Goal: Task Accomplishment & Management: Manage account settings

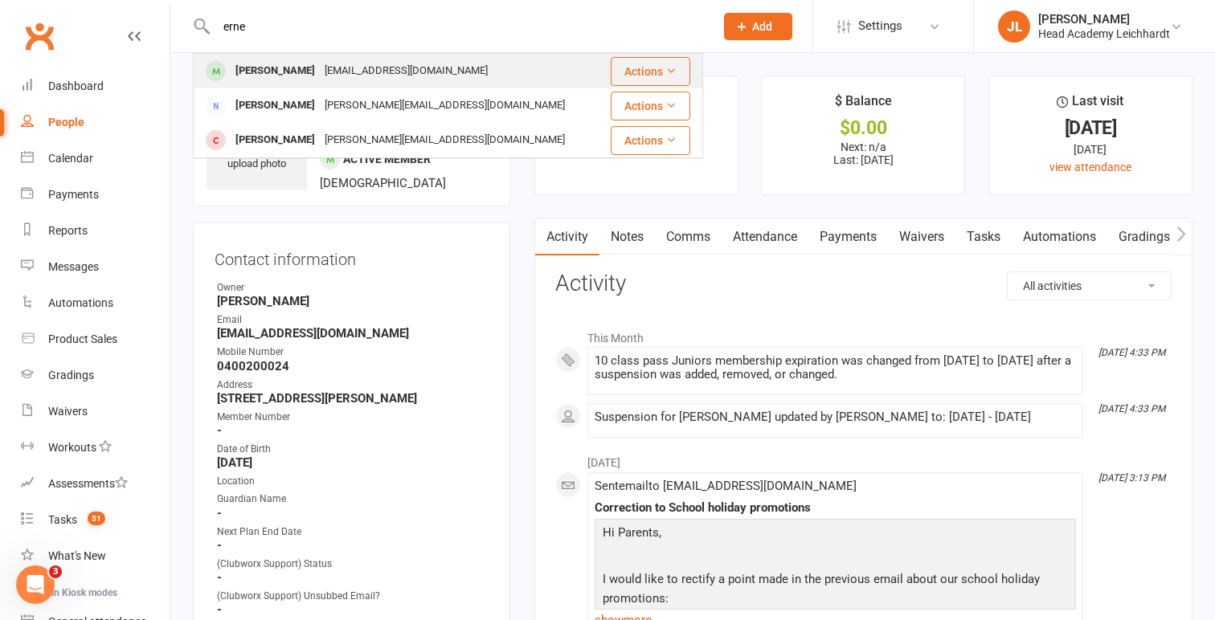
type input "erne"
click at [538, 59] on div "[PERSON_NAME] [EMAIL_ADDRESS][DOMAIN_NAME]" at bounding box center [398, 71] width 408 height 33
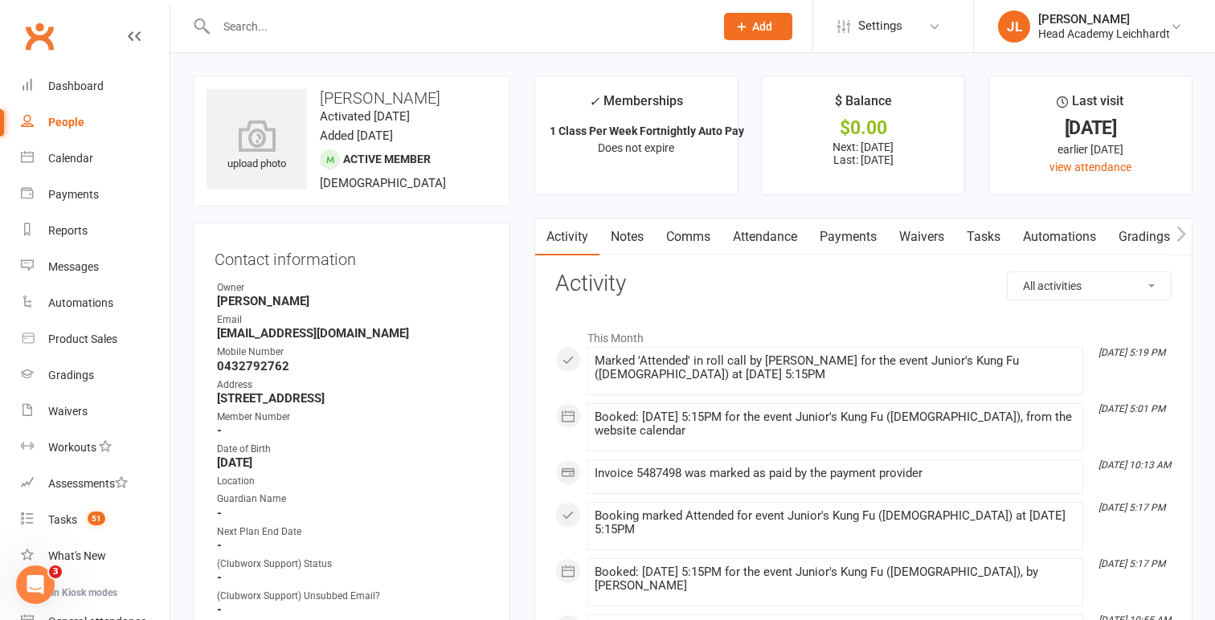
click at [259, 331] on strong "[EMAIL_ADDRESS][DOMAIN_NAME]" at bounding box center [353, 333] width 272 height 14
copy render-form-field "[EMAIL_ADDRESS][DOMAIN_NAME]"
click at [622, 251] on link "Notes" at bounding box center [626, 237] width 55 height 37
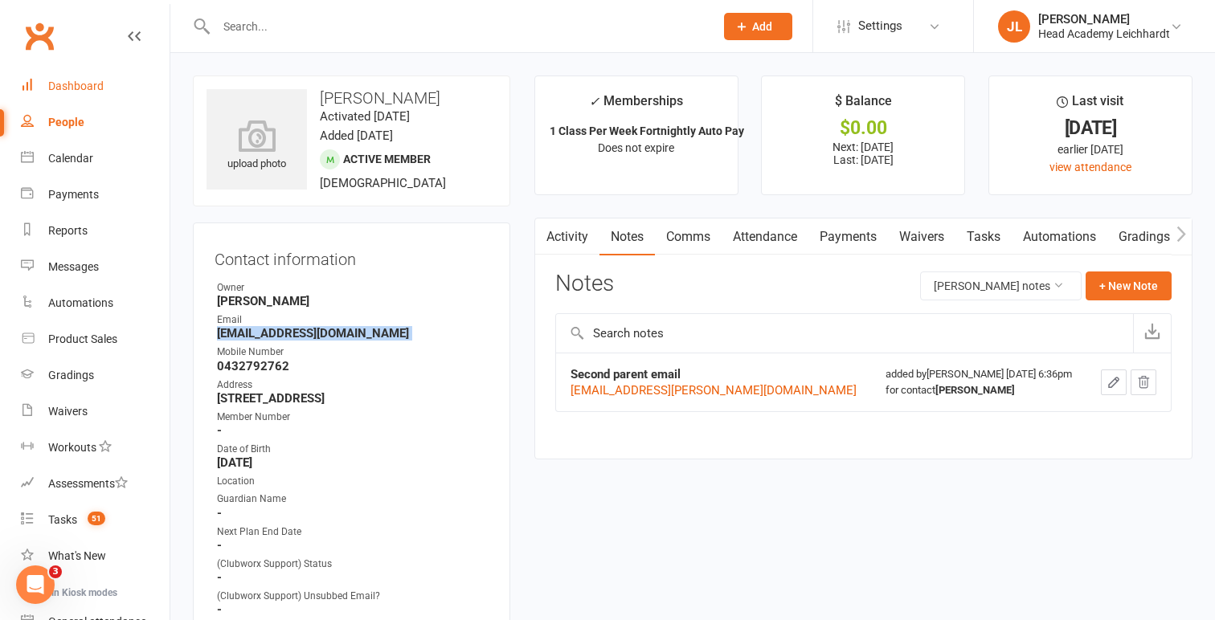
click at [95, 102] on link "Dashboard" at bounding box center [95, 86] width 149 height 36
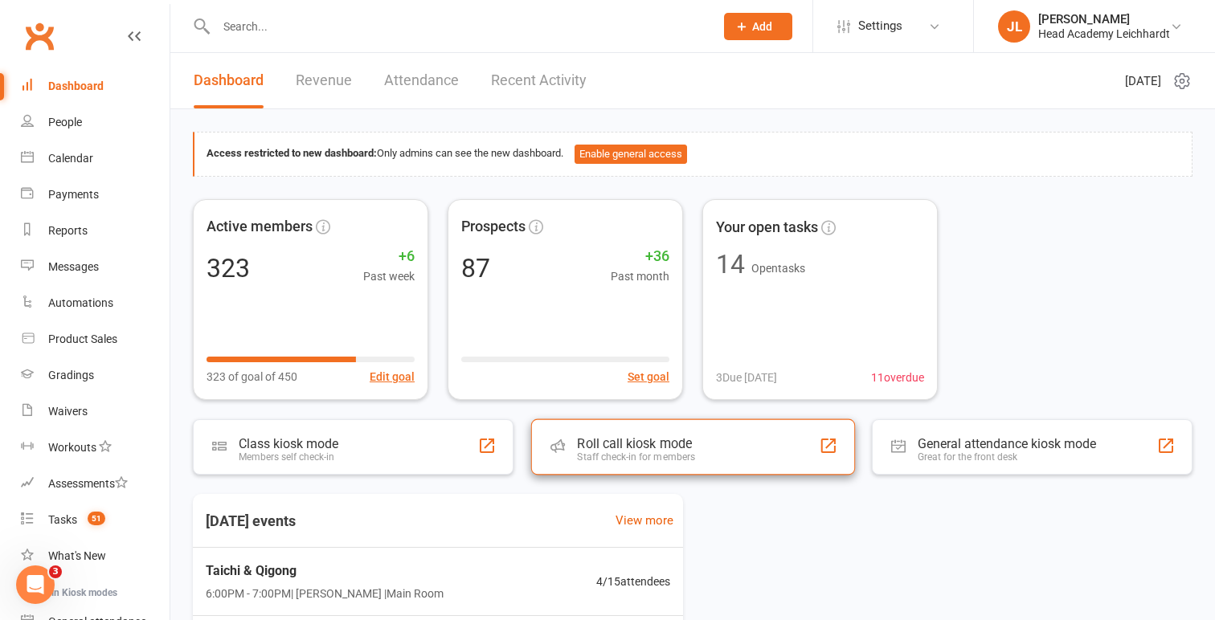
click at [698, 432] on div "Roll call kiosk mode Staff check-in for members" at bounding box center [692, 447] width 324 height 56
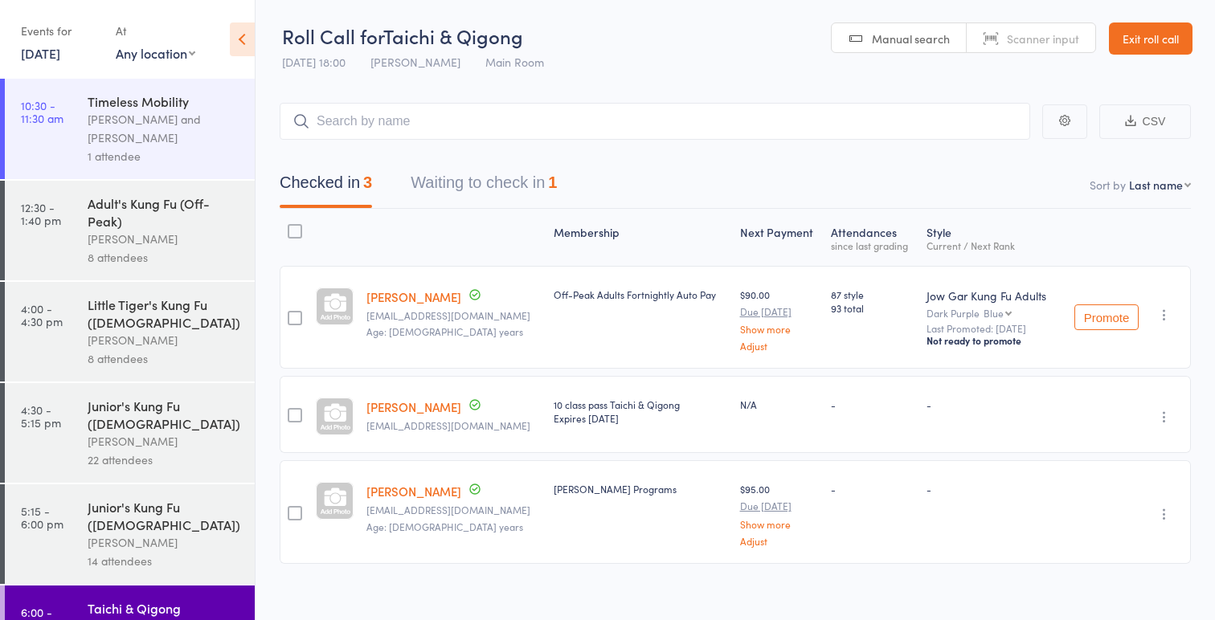
click at [474, 182] on button "Waiting to check in 1" at bounding box center [484, 186] width 146 height 43
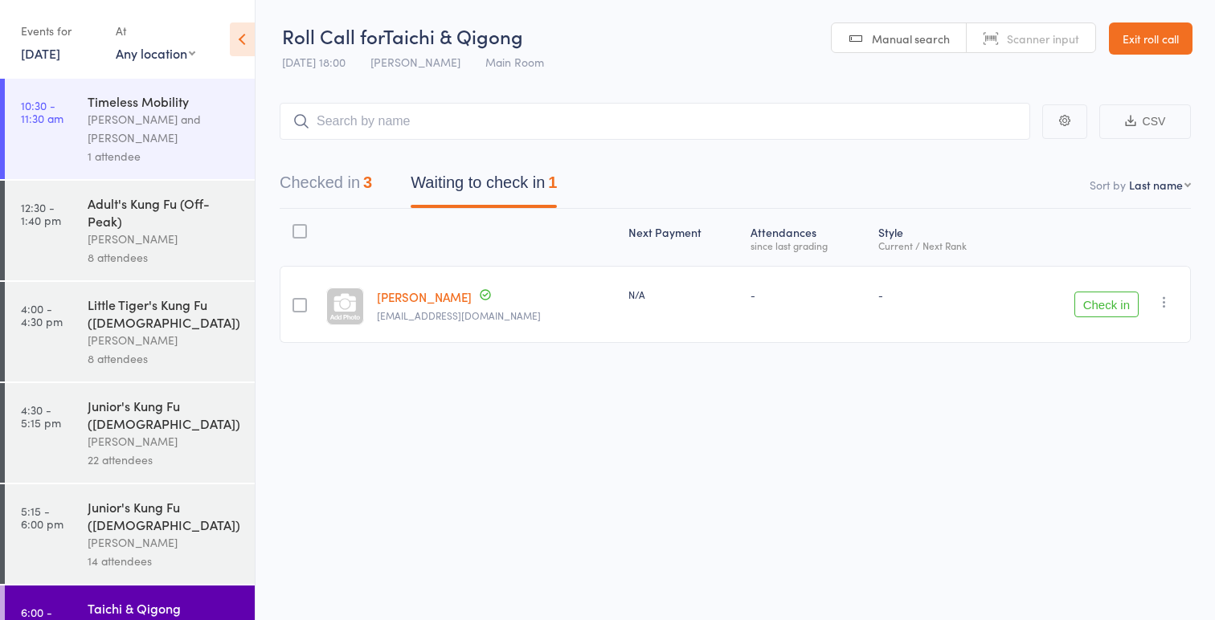
click at [1091, 312] on button "Check in" at bounding box center [1106, 305] width 64 height 26
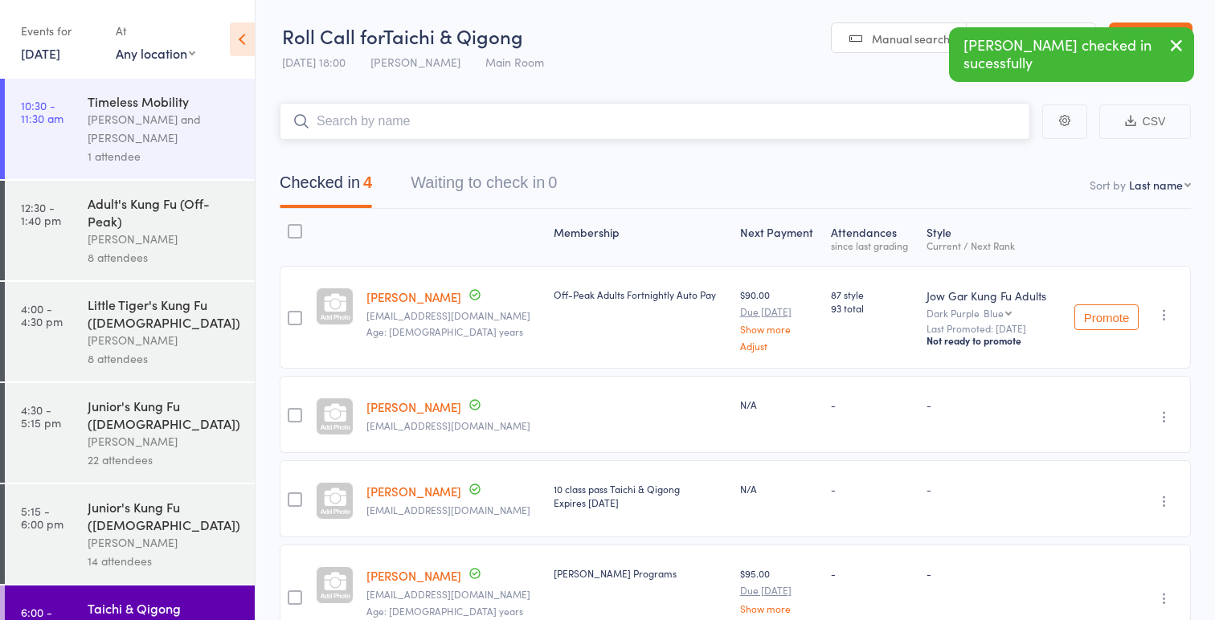
click at [616, 121] on input "search" at bounding box center [655, 121] width 750 height 37
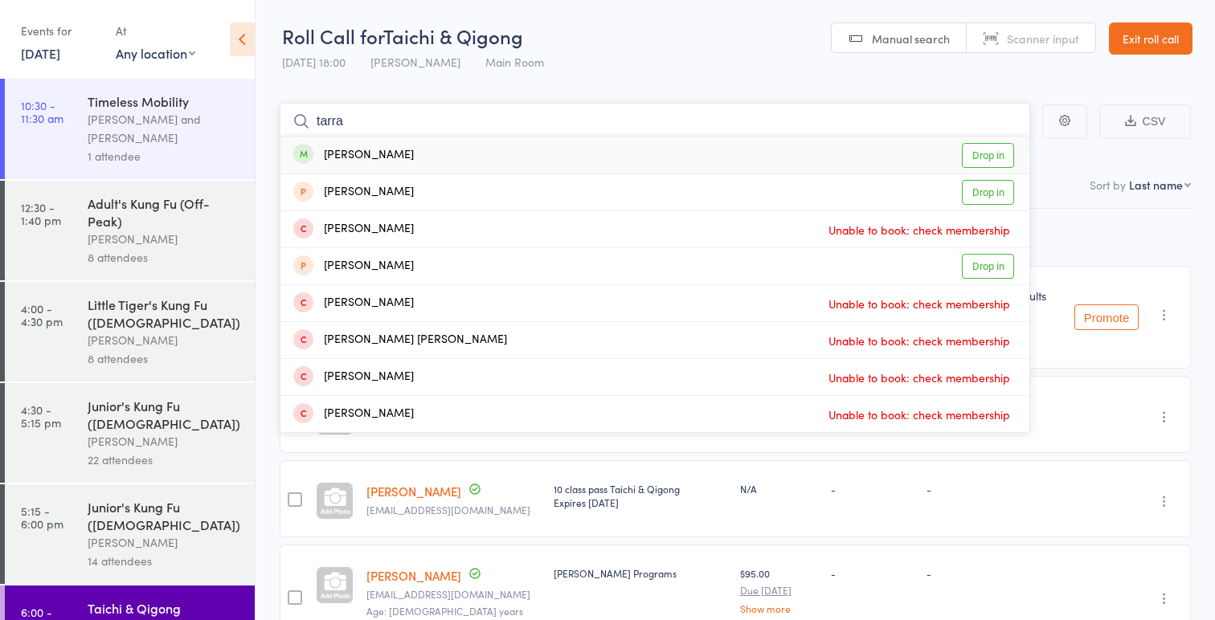
type input "tarra"
click at [572, 153] on div "Tarra Broderick Drop in" at bounding box center [654, 155] width 749 height 37
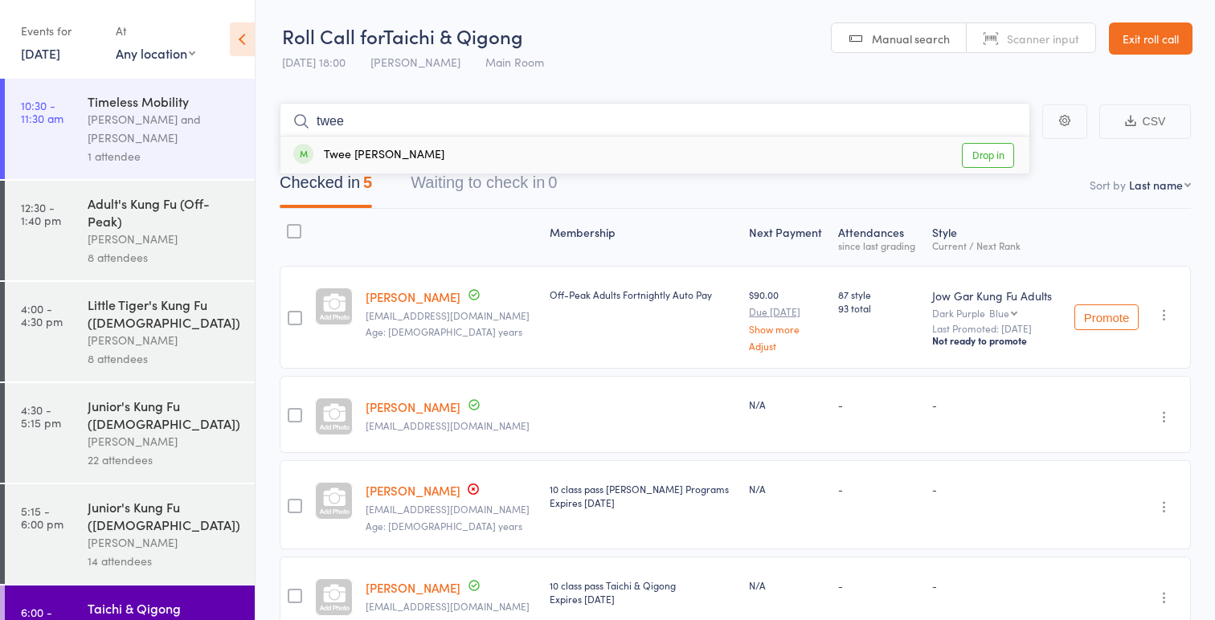
type input "twee"
click at [550, 162] on div "Twee Nguyen Drop in" at bounding box center [654, 155] width 749 height 37
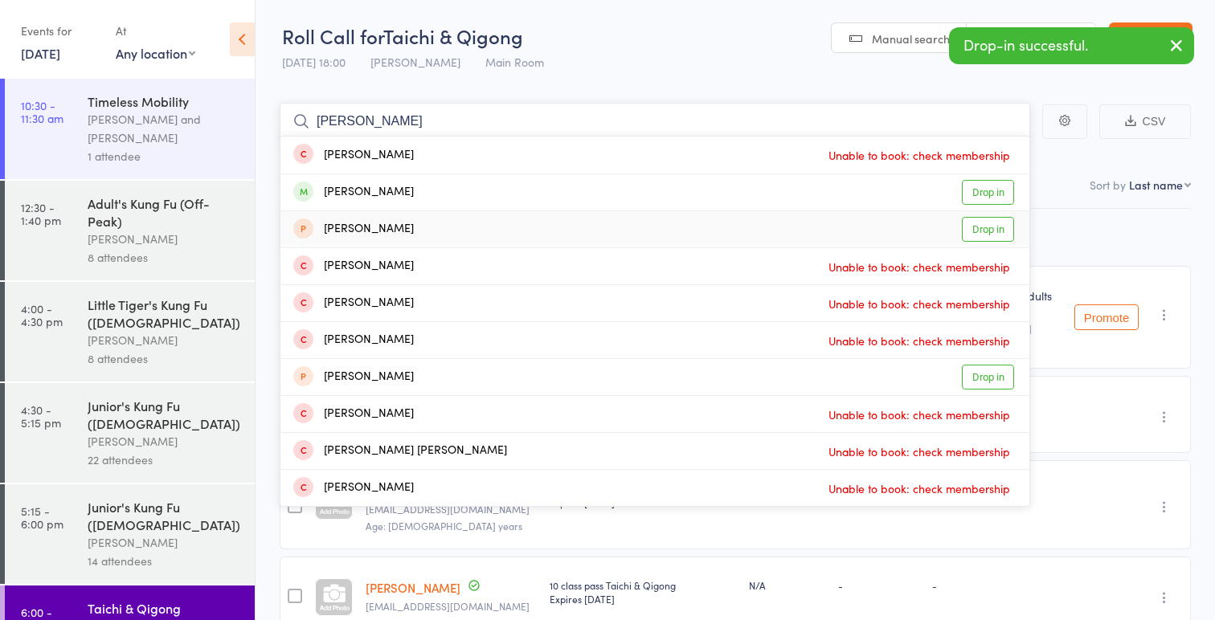
type input "andrew"
click at [497, 229] on div "Andrew Nguyen Drop in" at bounding box center [654, 229] width 749 height 36
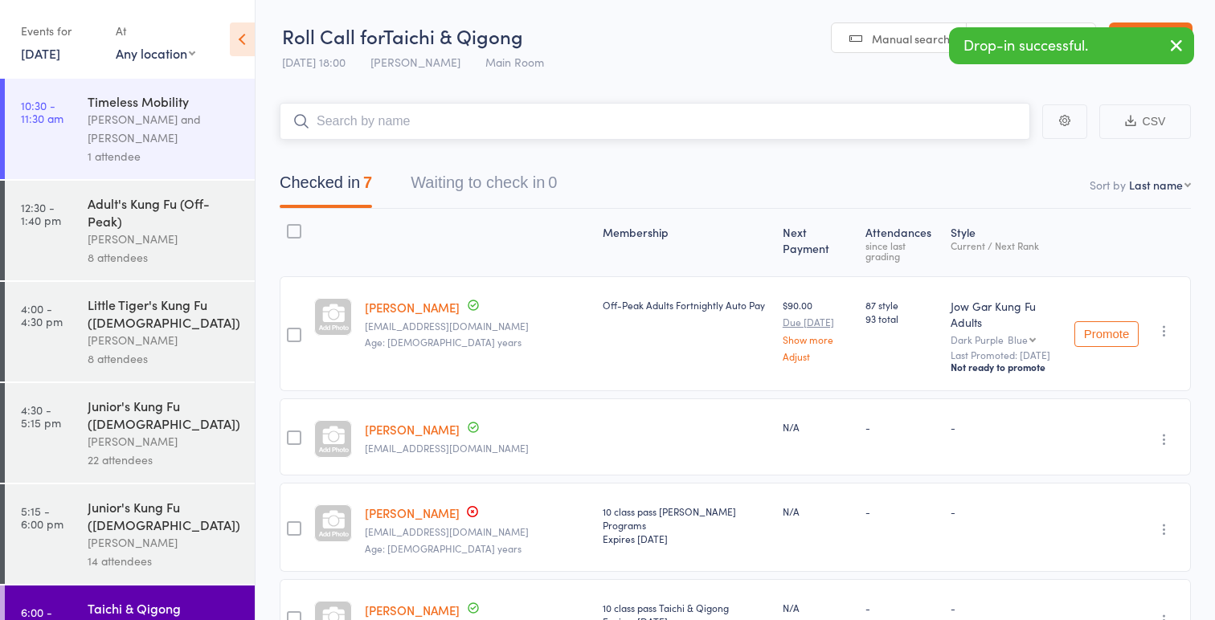
click at [575, 114] on input "search" at bounding box center [655, 121] width 750 height 37
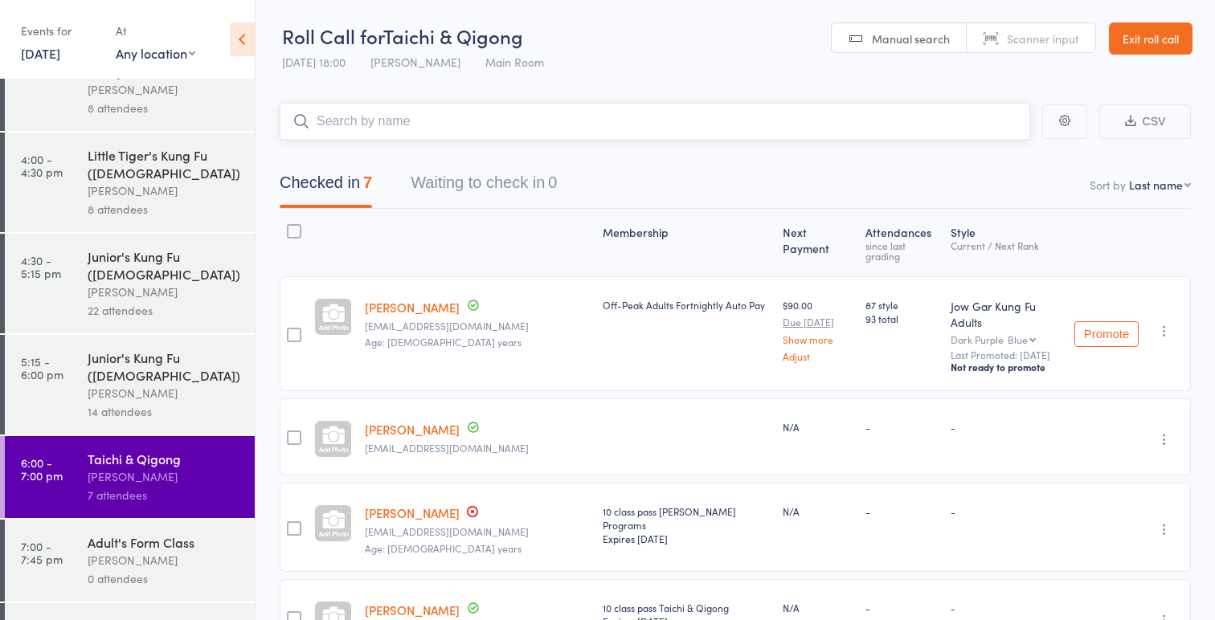
scroll to position [184, 0]
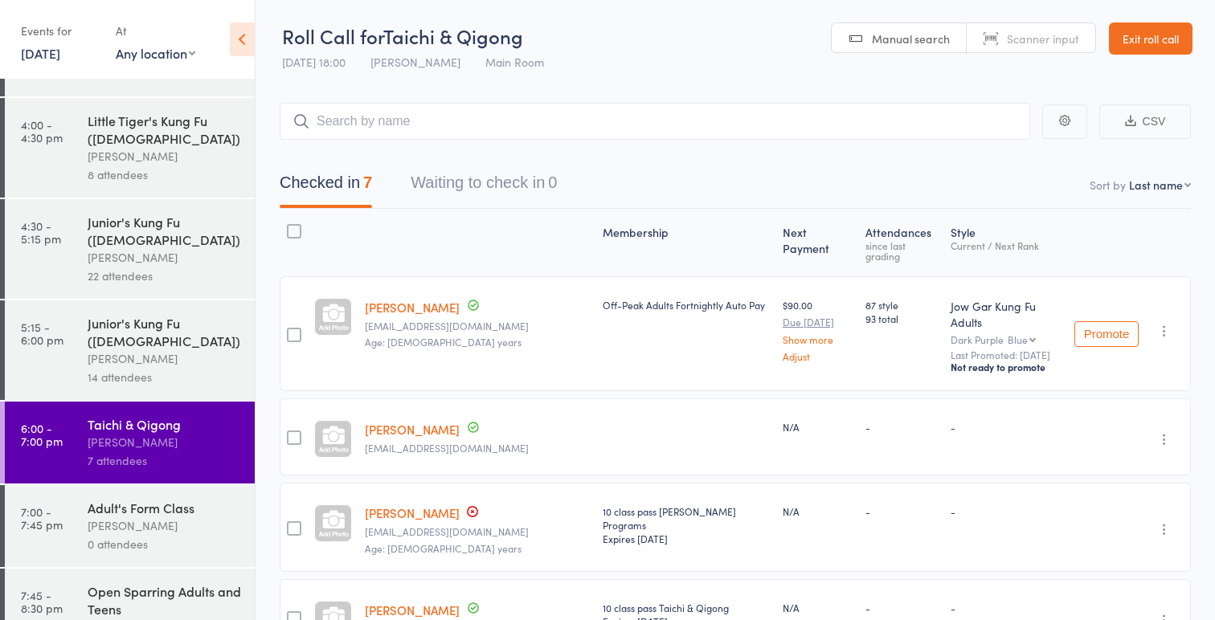
click at [88, 499] on div "Adult's Form Class" at bounding box center [164, 508] width 153 height 18
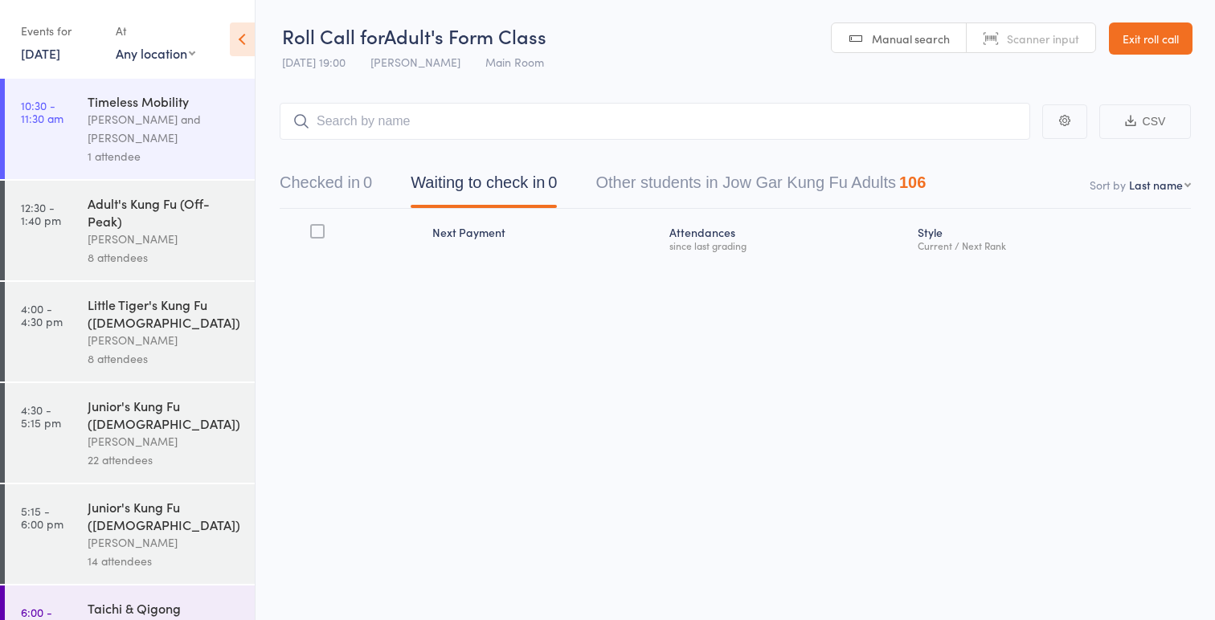
click at [1134, 31] on link "Exit roll call" at bounding box center [1151, 38] width 84 height 32
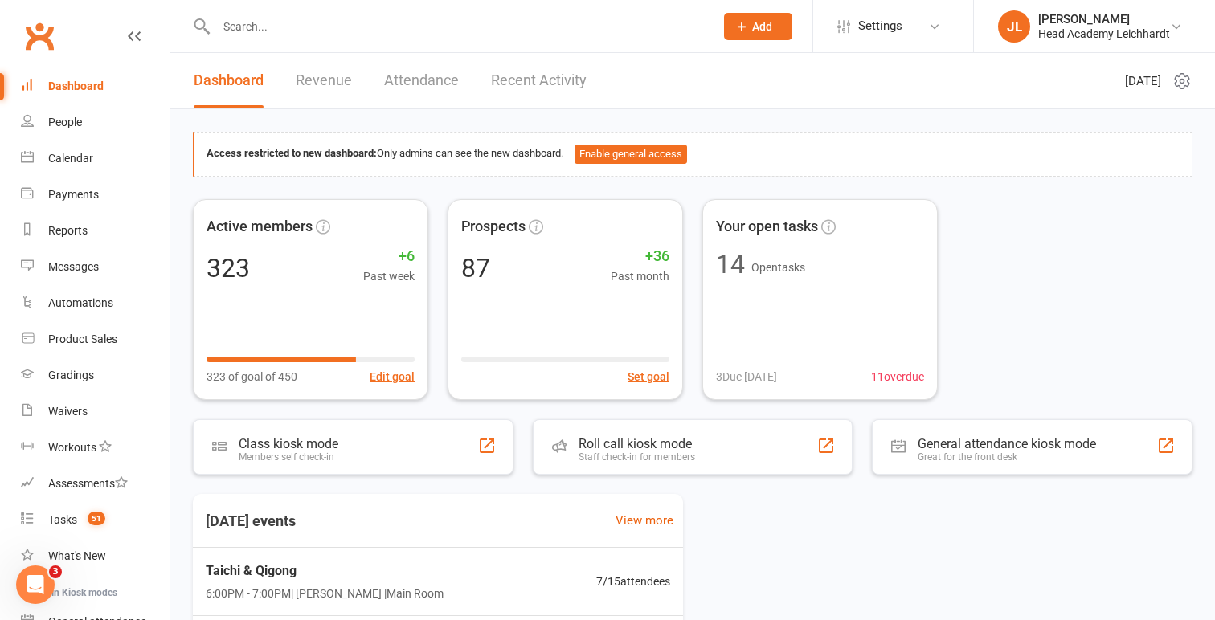
click at [635, 12] on div at bounding box center [448, 26] width 510 height 52
click at [622, 21] on input "text" at bounding box center [457, 26] width 492 height 22
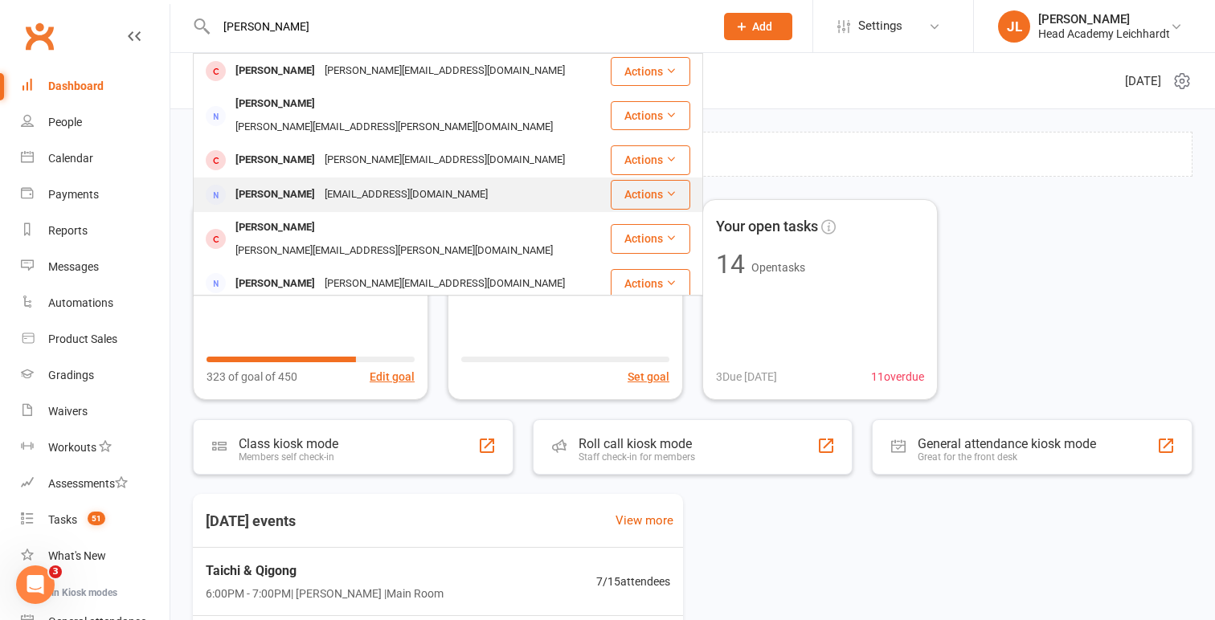
type input "anne"
click at [447, 183] on div "[EMAIL_ADDRESS][DOMAIN_NAME]" at bounding box center [406, 194] width 173 height 23
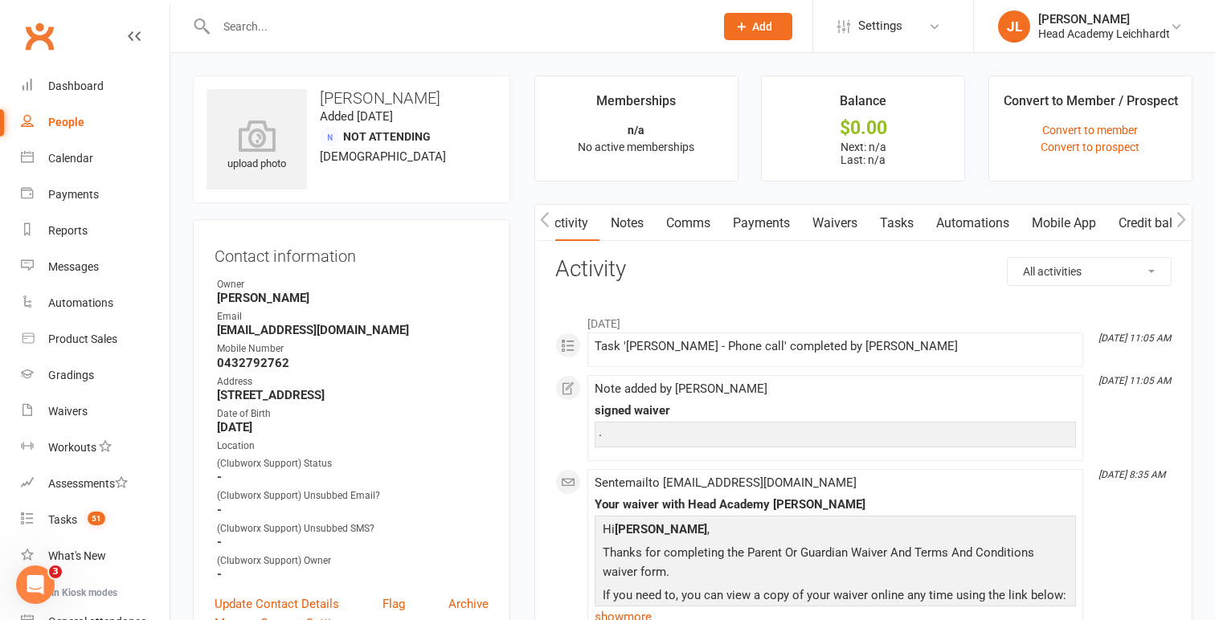
scroll to position [0, 1]
click at [704, 219] on link "Comms" at bounding box center [687, 223] width 67 height 37
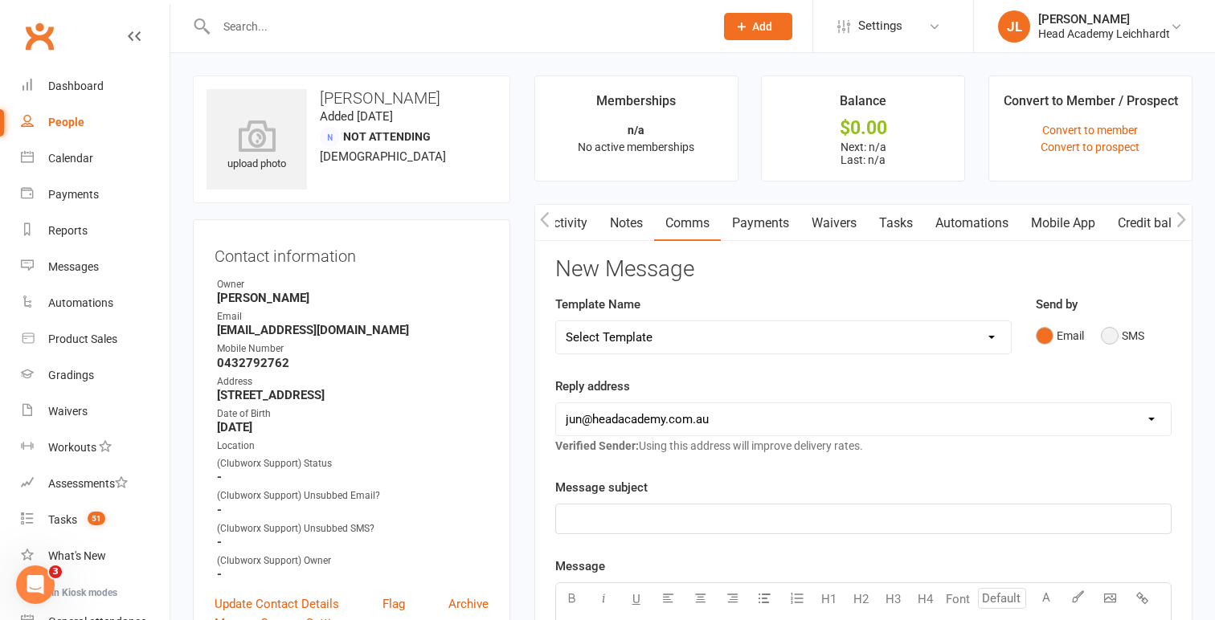
click at [1117, 333] on button "SMS" at bounding box center [1122, 336] width 43 height 31
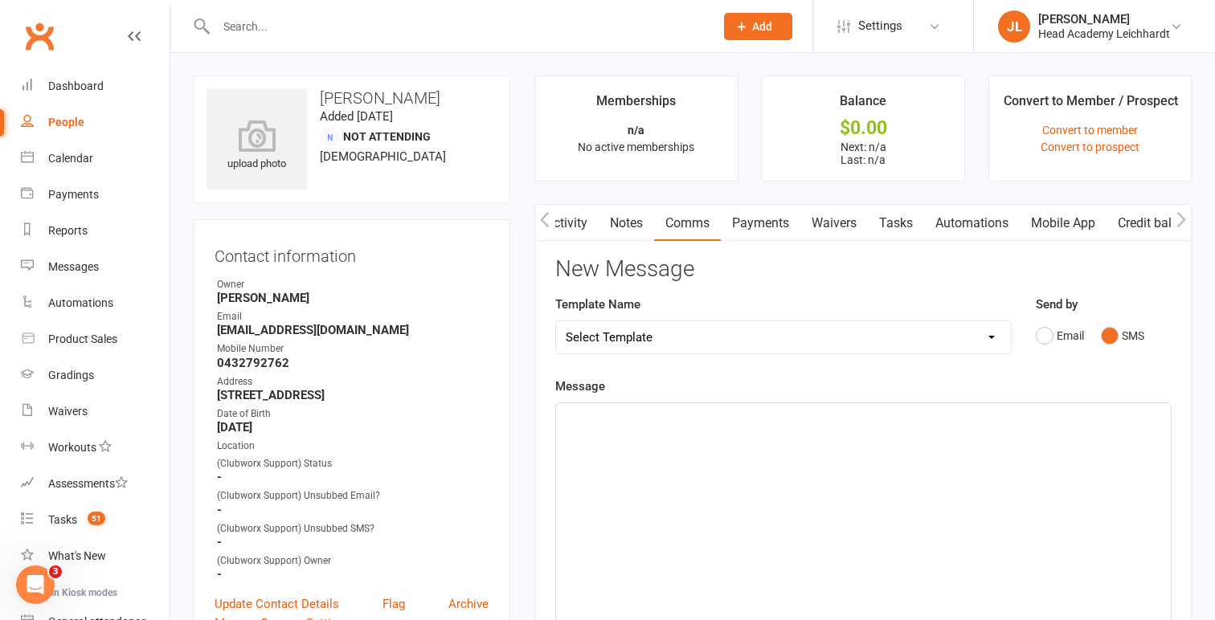
click at [861, 415] on p "﻿" at bounding box center [863, 417] width 595 height 19
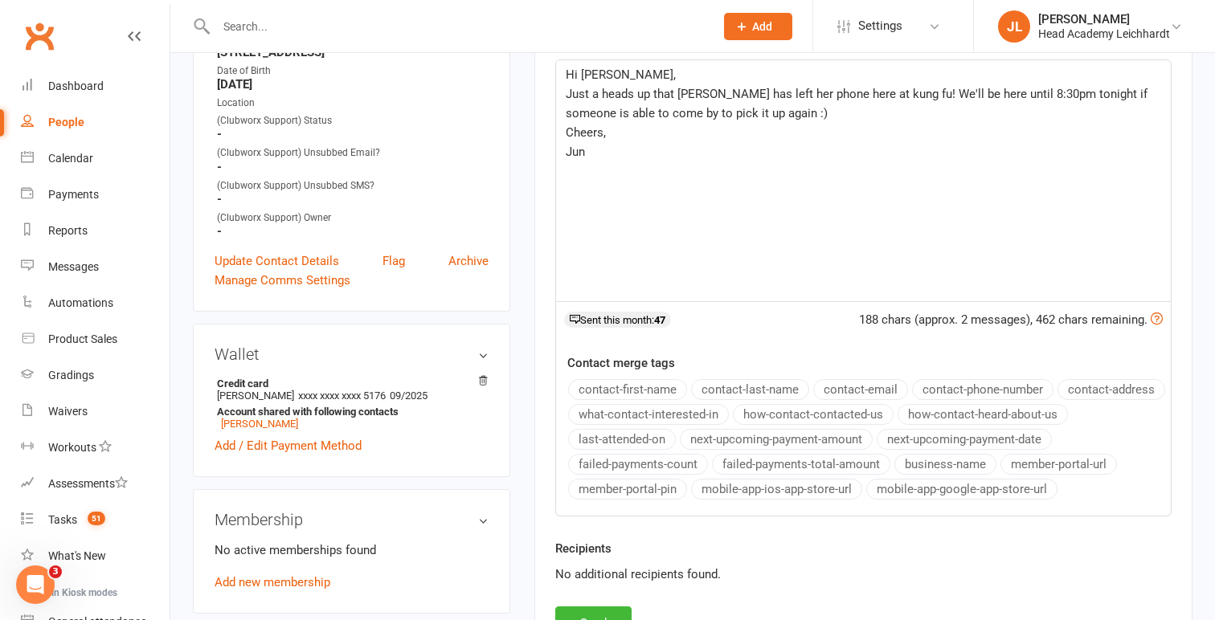
scroll to position [390, 0]
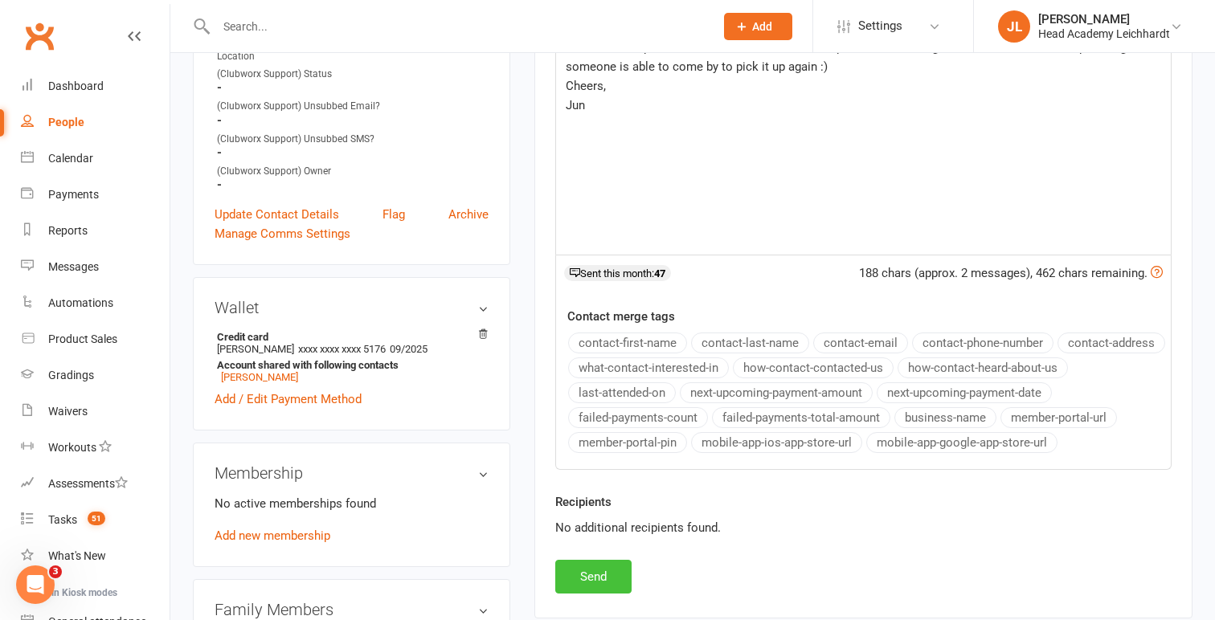
click at [612, 573] on button "Send" at bounding box center [593, 577] width 76 height 34
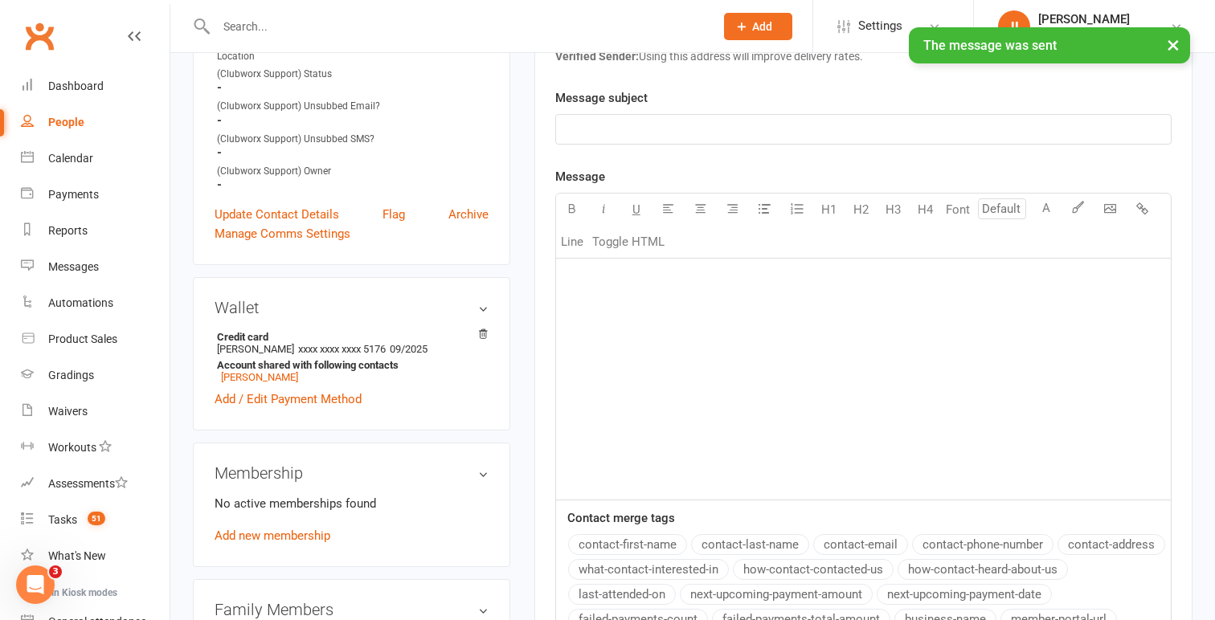
scroll to position [0, 0]
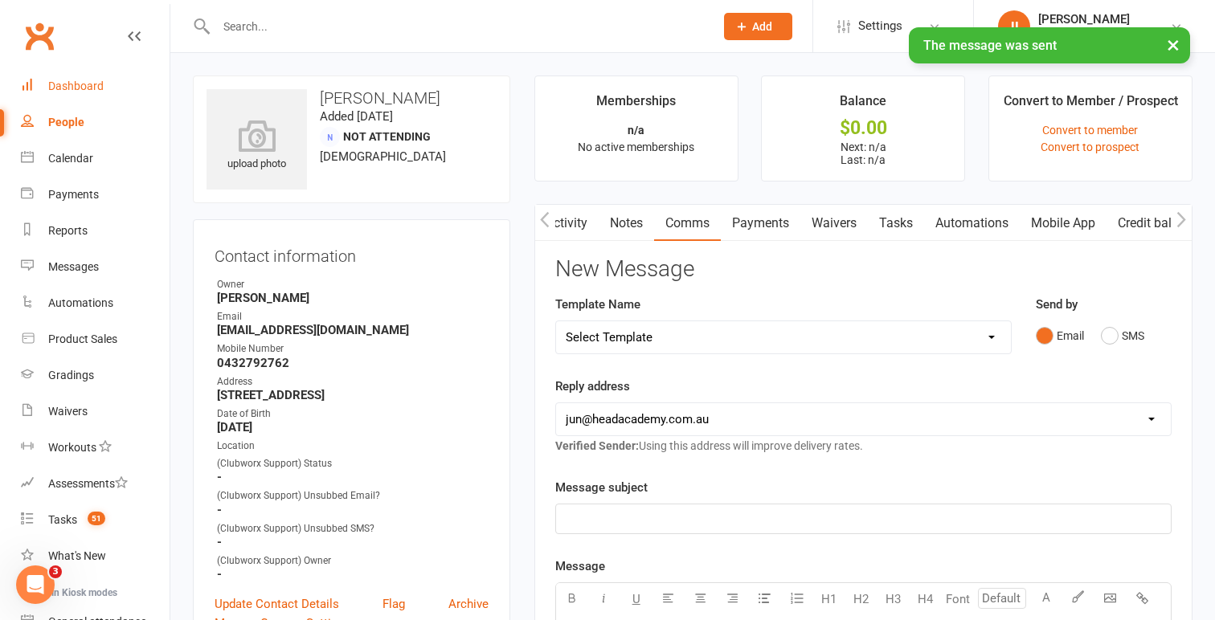
click at [126, 100] on link "Dashboard" at bounding box center [95, 86] width 149 height 36
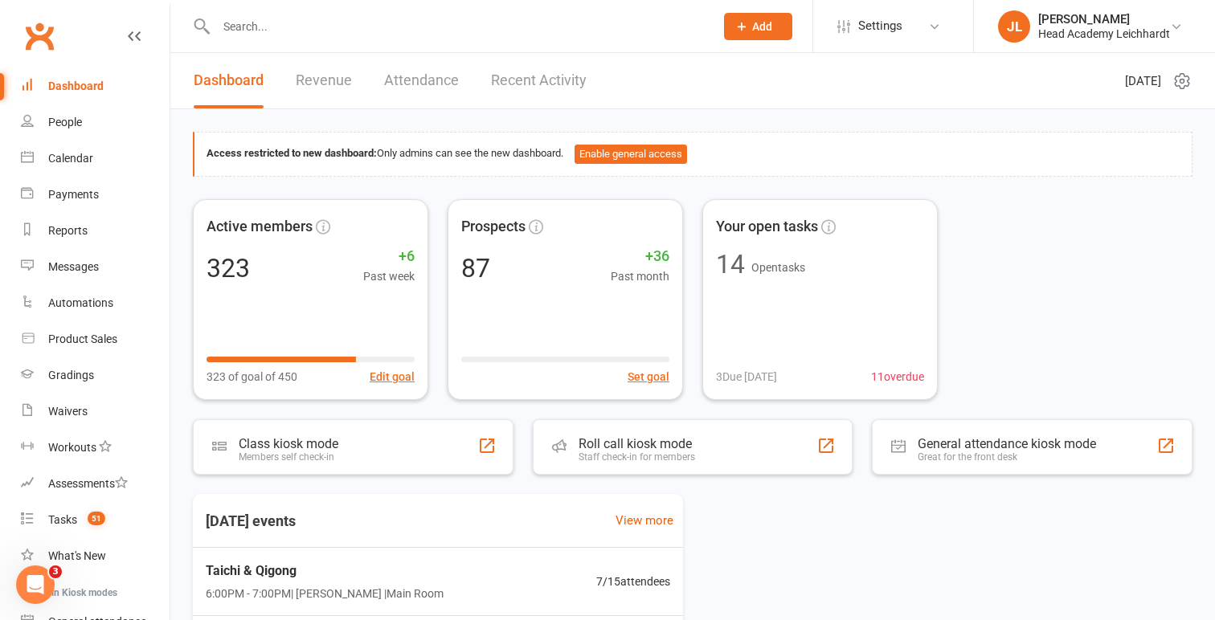
click at [84, 95] on link "Dashboard" at bounding box center [95, 86] width 149 height 36
click at [112, 280] on link "Messages" at bounding box center [95, 267] width 149 height 36
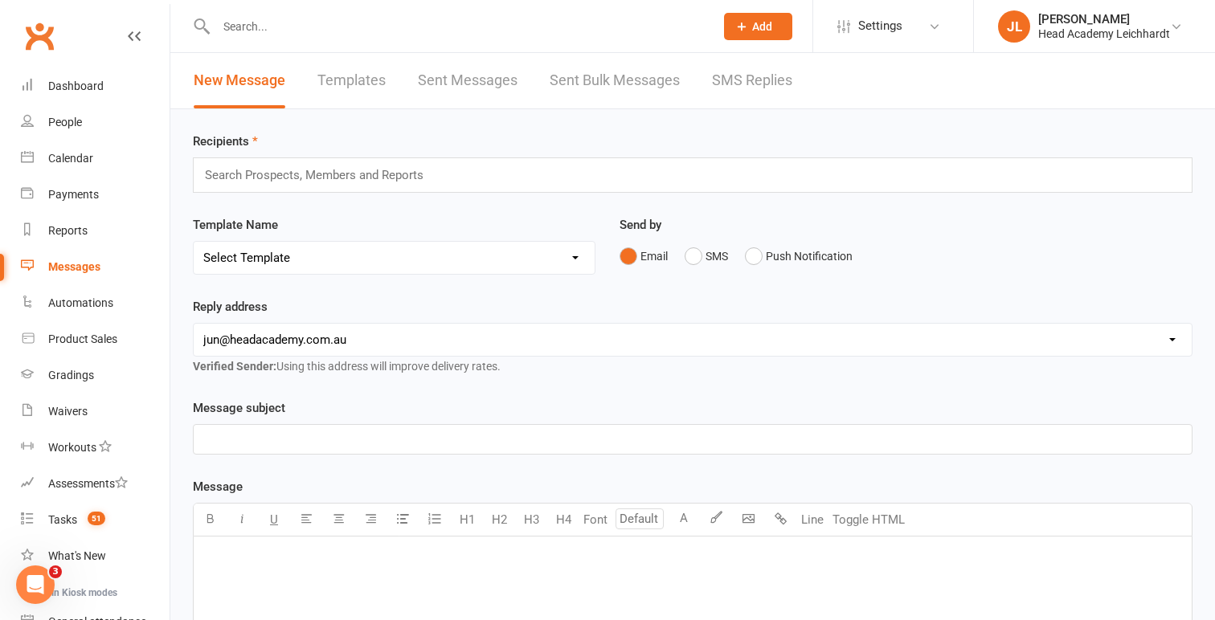
click at [716, 82] on link "SMS Replies" at bounding box center [752, 80] width 80 height 55
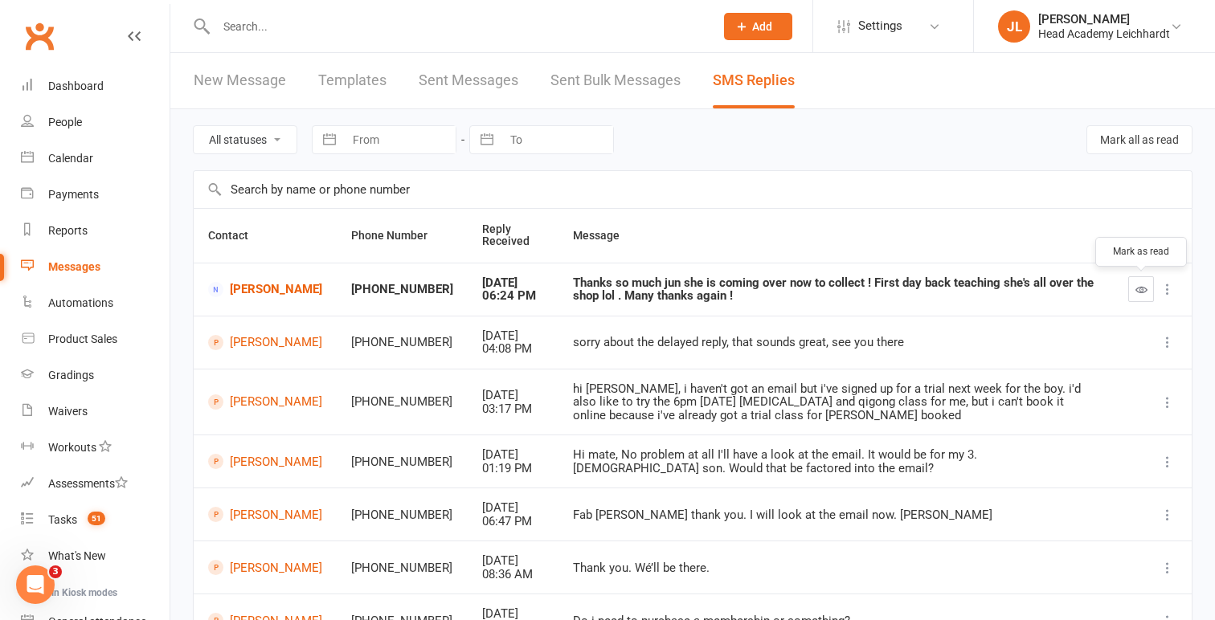
click at [1138, 284] on icon "button" at bounding box center [1141, 290] width 12 height 12
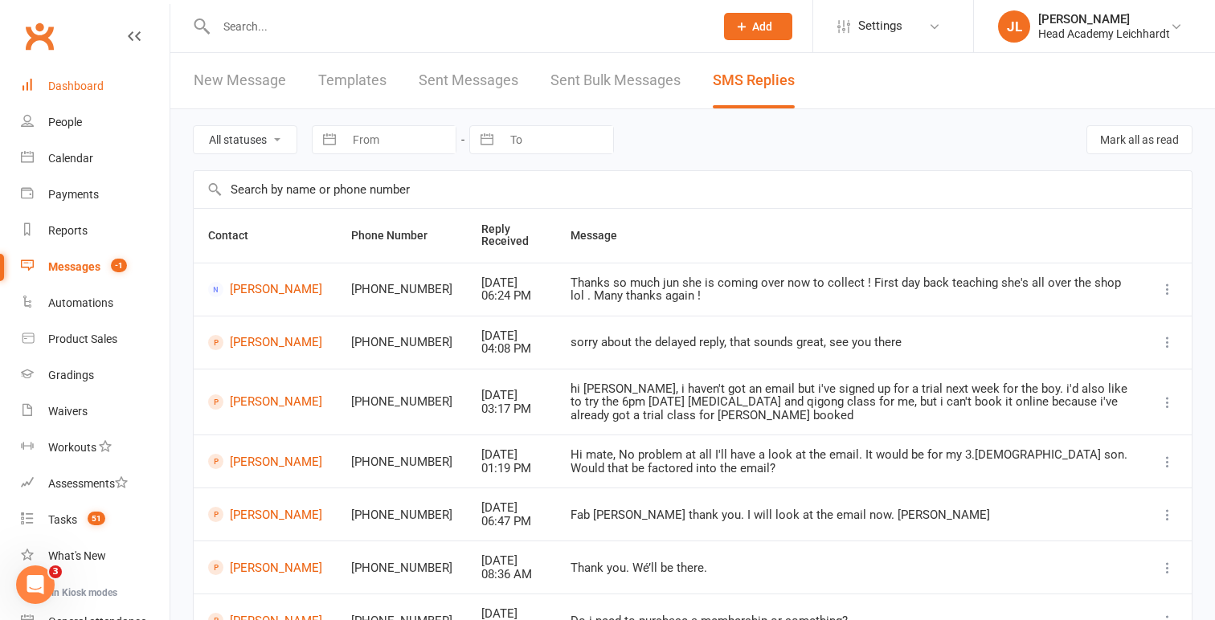
click at [92, 75] on link "Dashboard" at bounding box center [95, 86] width 149 height 36
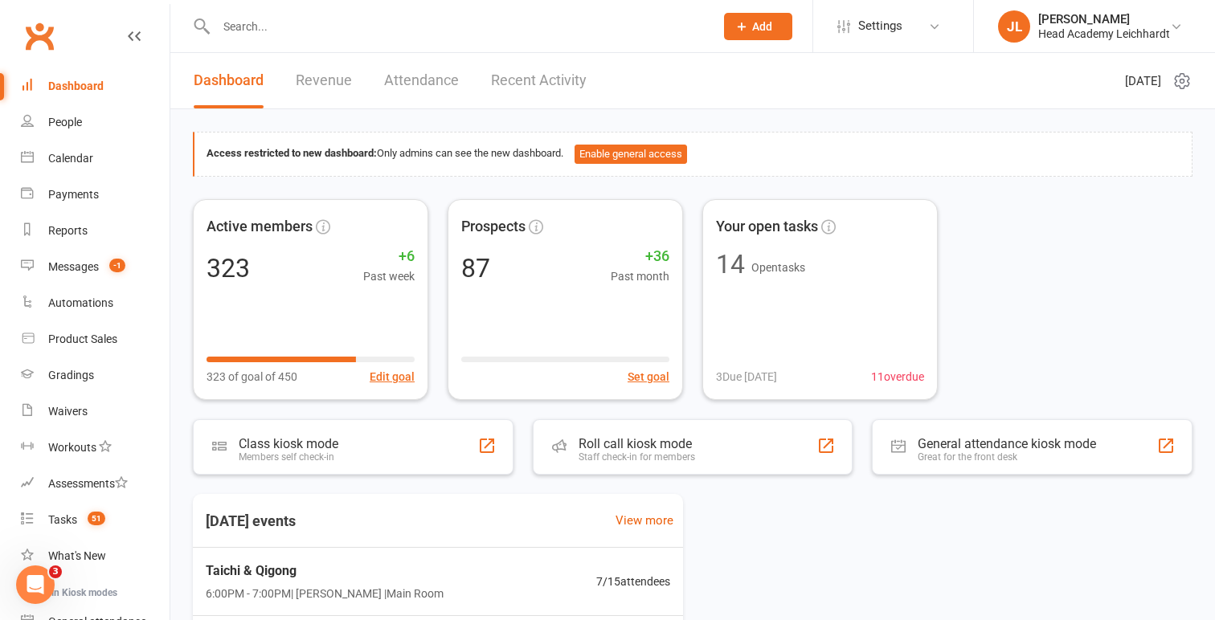
click at [368, 27] on input "text" at bounding box center [457, 26] width 492 height 22
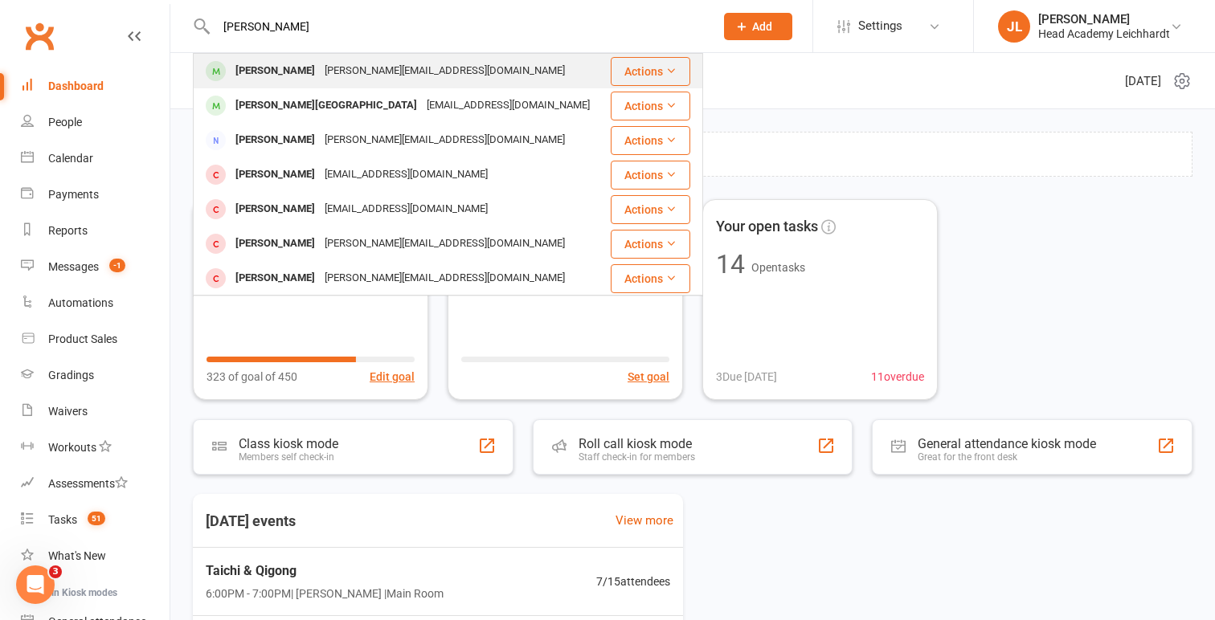
type input "alex fleming"
click at [455, 71] on div "Alexander Fleming p.fleming@live.com.au" at bounding box center [401, 71] width 415 height 33
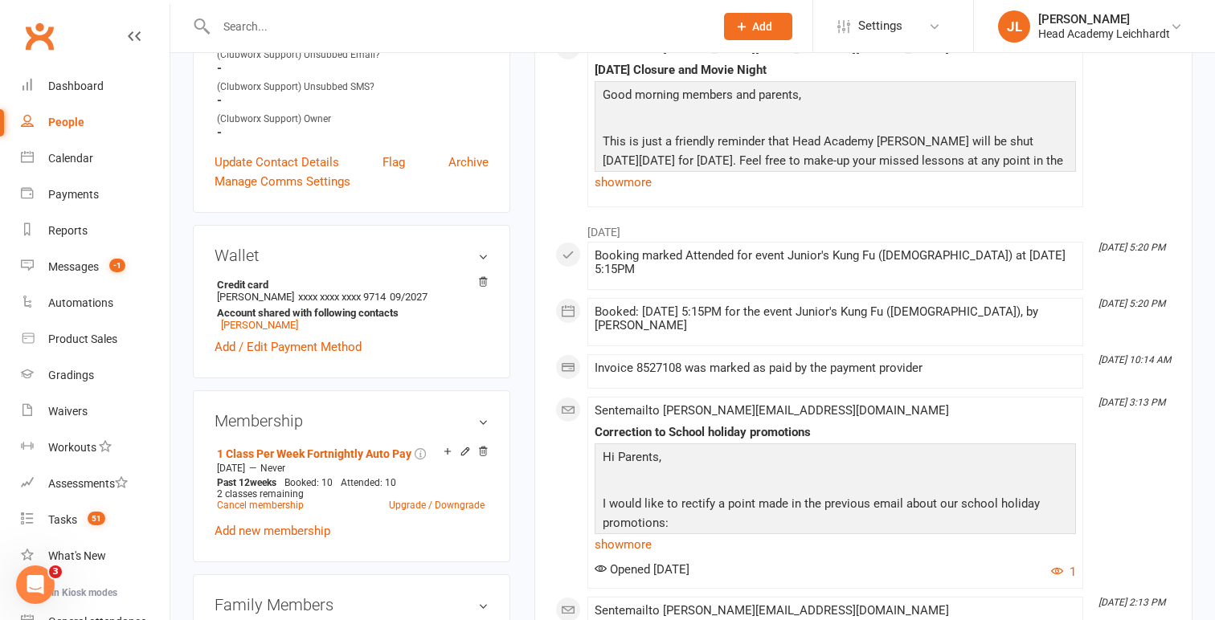
scroll to position [525, 0]
click at [259, 499] on link "Cancel membership" at bounding box center [260, 504] width 87 height 11
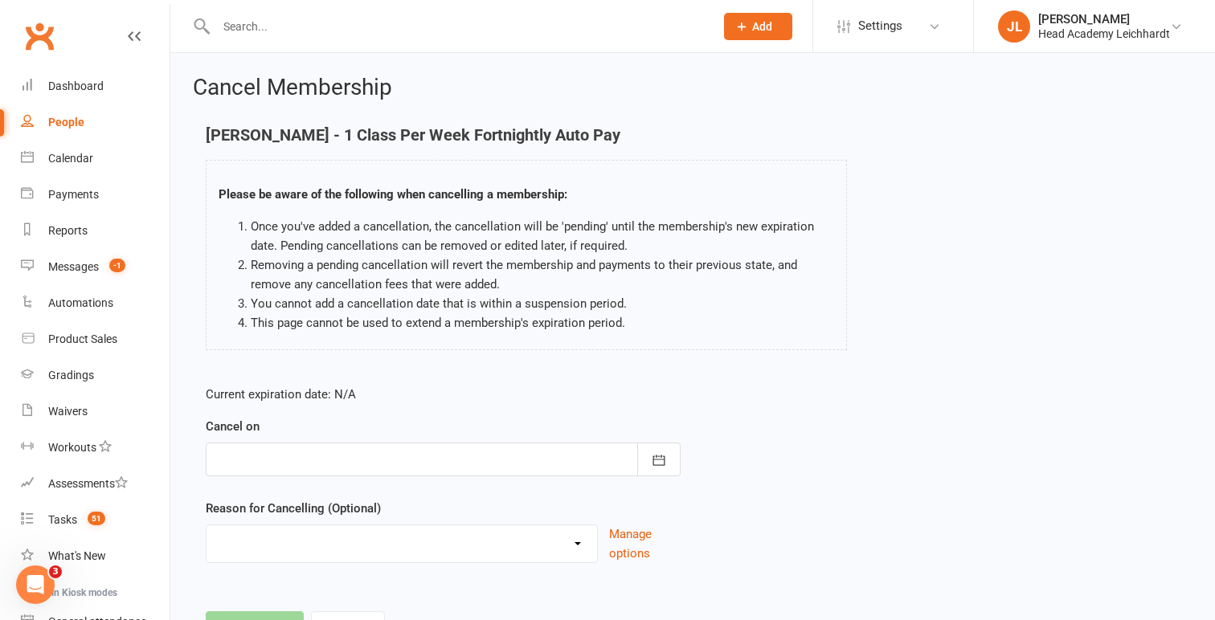
click at [397, 444] on div at bounding box center [443, 460] width 475 height 34
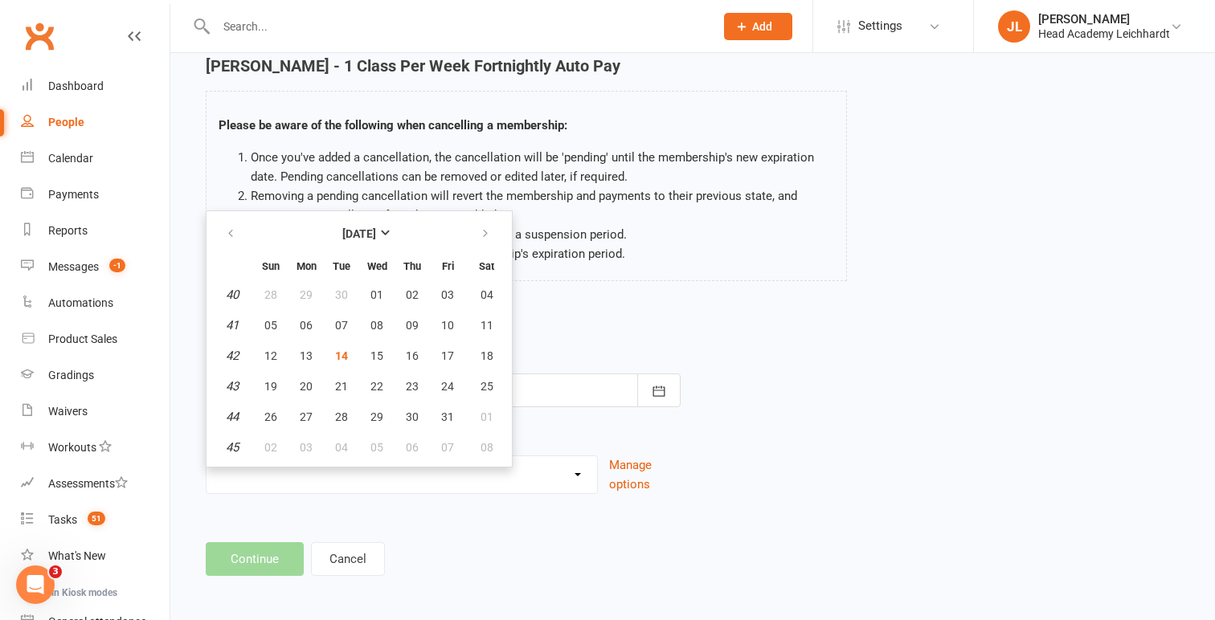
scroll to position [74, 0]
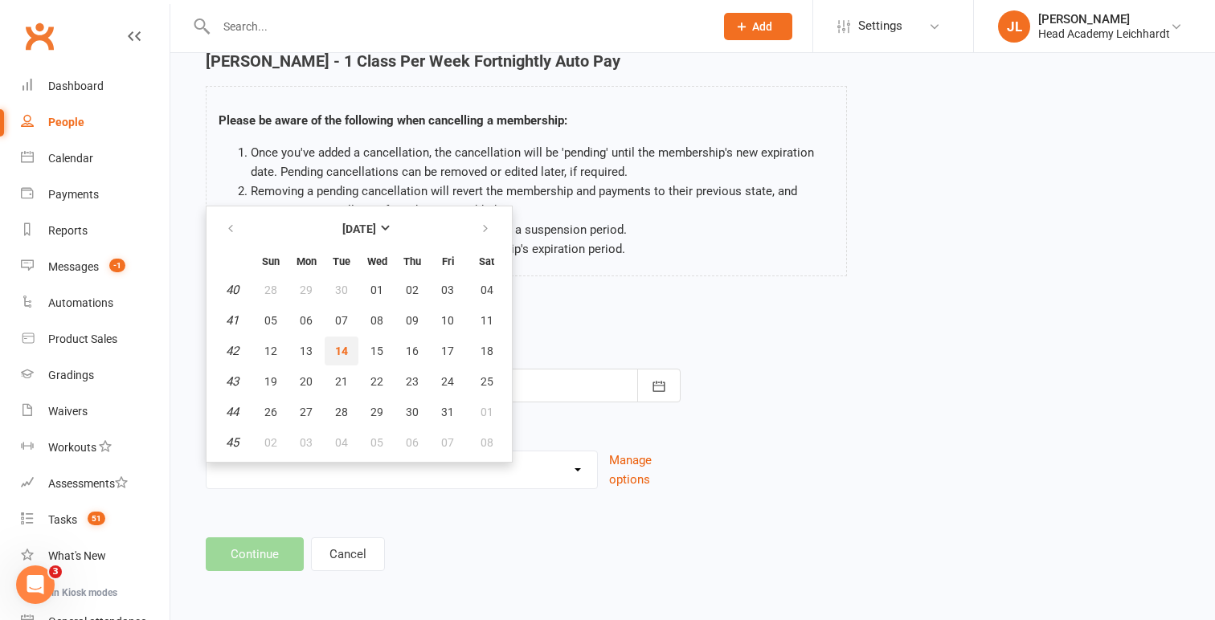
click at [354, 351] on button "14" at bounding box center [342, 351] width 34 height 29
type input "[DATE]"
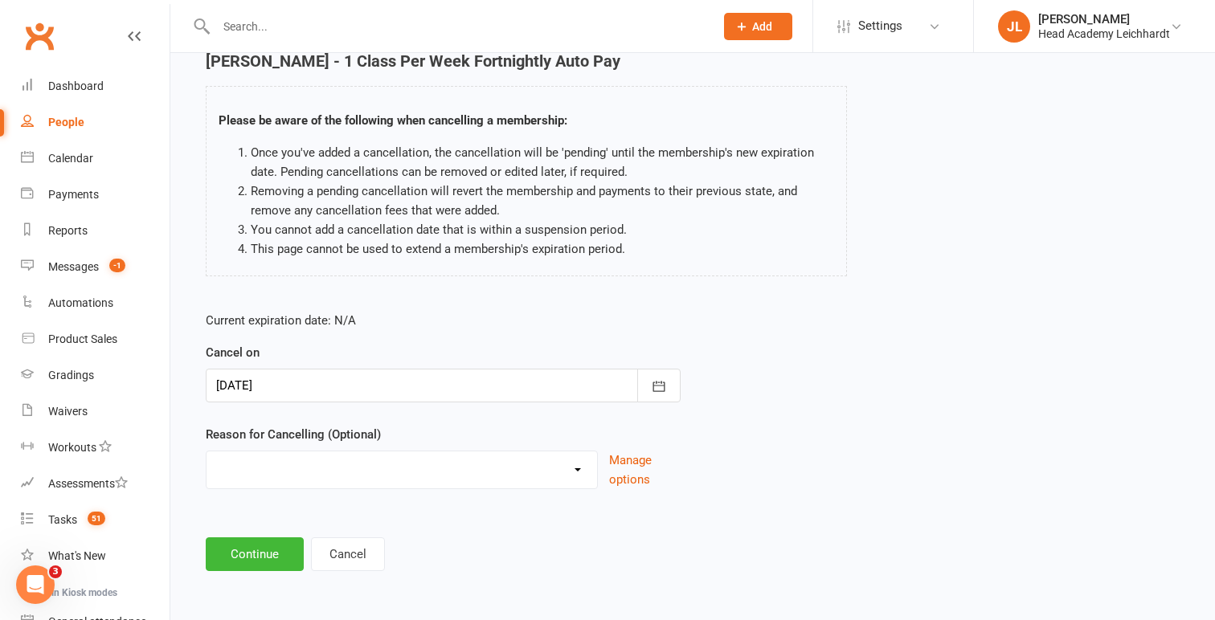
click at [342, 466] on select "Holiday Injury Membership downgrade Membership upgrade Other reason" at bounding box center [401, 467] width 390 height 32
select select "4"
click at [206, 451] on select "Holiday Injury Membership downgrade Membership upgrade Other reason" at bounding box center [401, 467] width 390 height 32
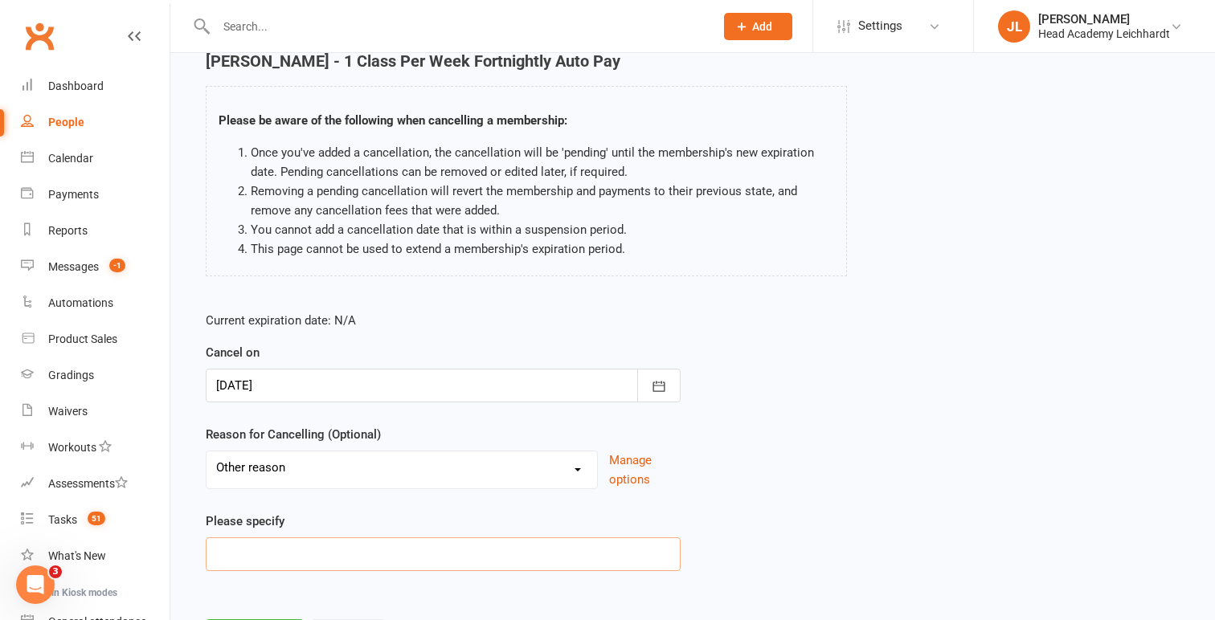
click at [294, 556] on input at bounding box center [443, 554] width 475 height 34
type input "N"
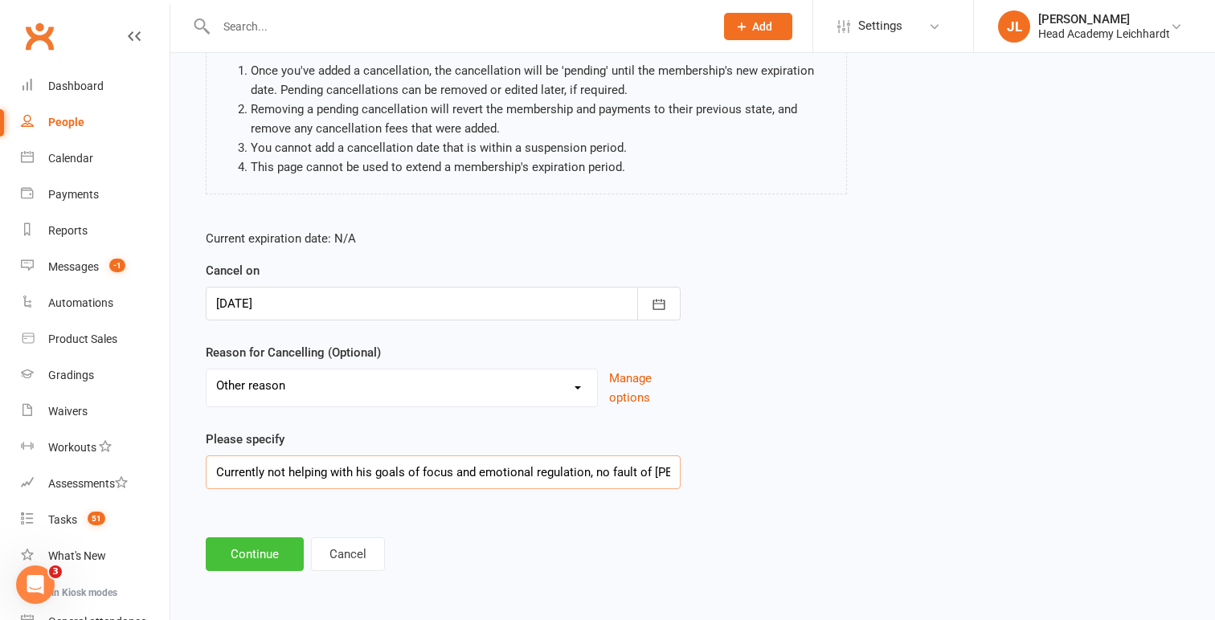
scroll to position [0, 10]
click at [235, 472] on input "Currently not helping with his goals of focus and emotional regulation, no faul…" at bounding box center [443, 472] width 475 height 34
drag, startPoint x: 235, startPoint y: 472, endPoint x: 679, endPoint y: 467, distance: 444.3
click at [679, 467] on input "Currently not helping with his goals of focus and emotional regulation, no faul…" at bounding box center [443, 472] width 475 height 34
type input "Currently not helping with his goals of focus and emotional regulation, no faul…"
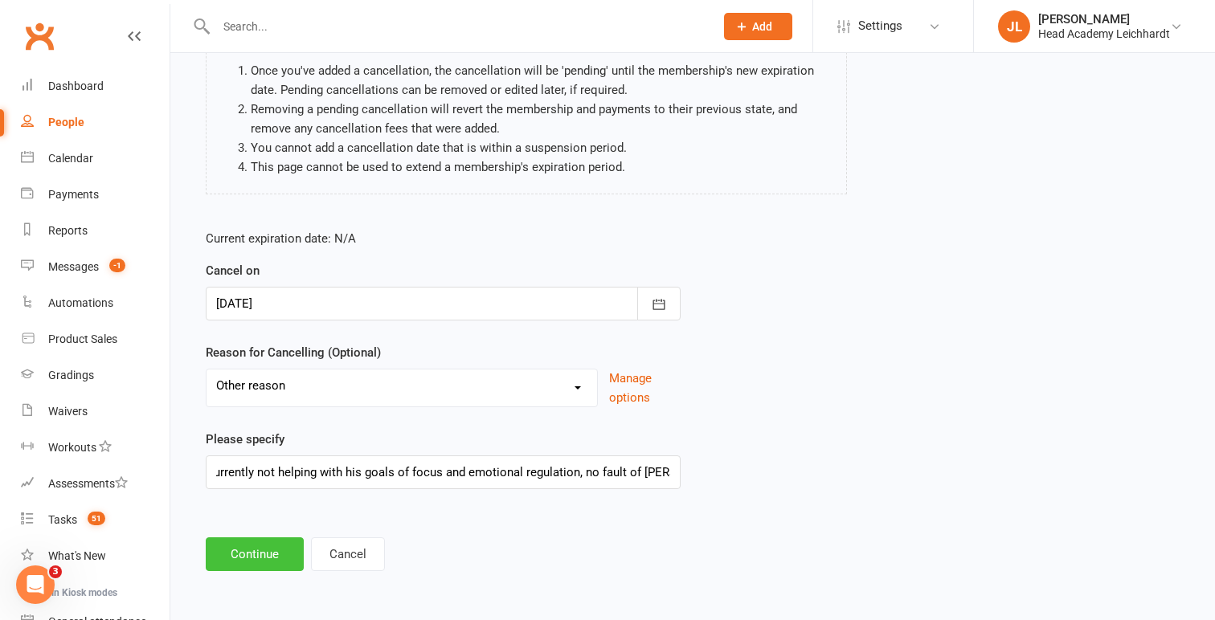
click at [291, 554] on button "Continue" at bounding box center [255, 554] width 98 height 34
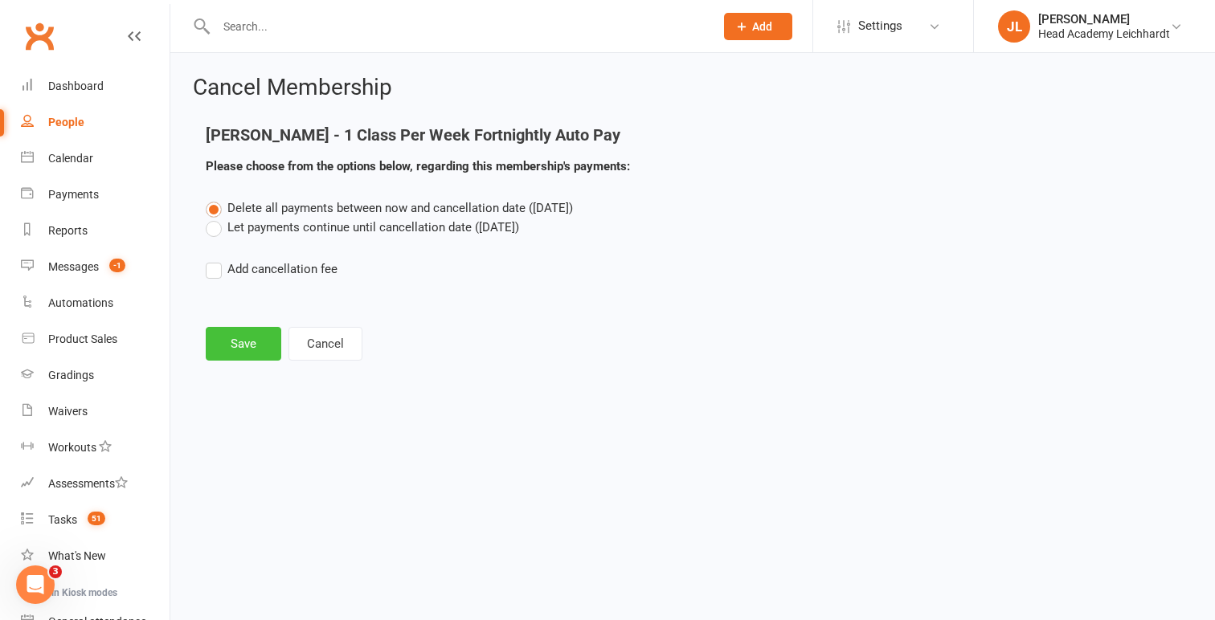
click at [254, 349] on button "Save" at bounding box center [244, 344] width 76 height 34
